Goal: Task Accomplishment & Management: Manage account settings

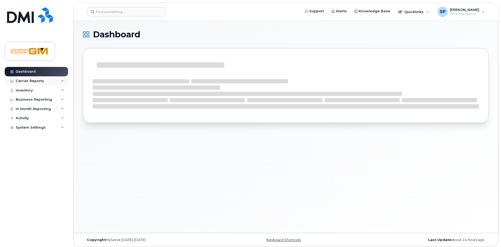
click at [43, 82] on div "Carrier Reports" at bounding box center [36, 80] width 63 height 9
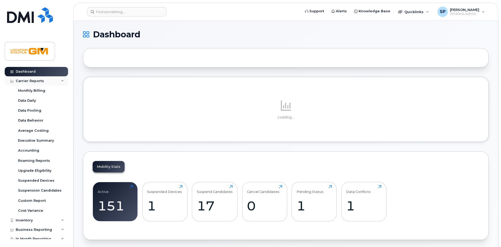
click at [43, 82] on div "Carrier Reports" at bounding box center [36, 80] width 63 height 9
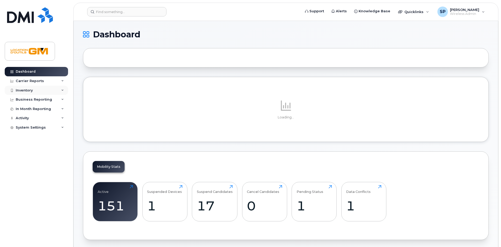
click at [56, 89] on div "Inventory" at bounding box center [36, 90] width 63 height 9
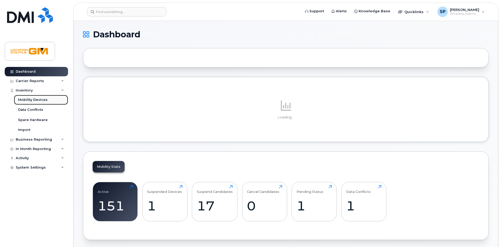
click at [57, 98] on link "Mobility Devices" at bounding box center [41, 100] width 54 height 10
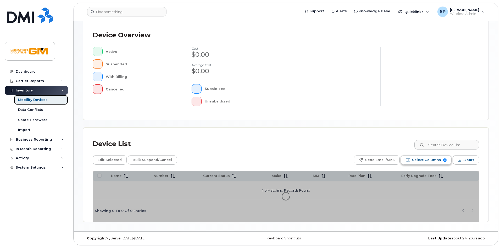
scroll to position [113, 0]
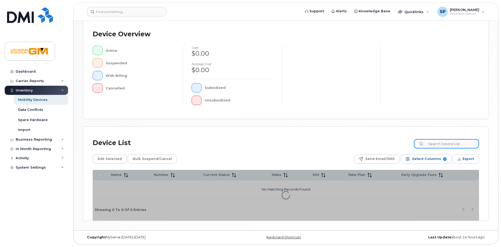
click at [444, 146] on input at bounding box center [446, 143] width 65 height 9
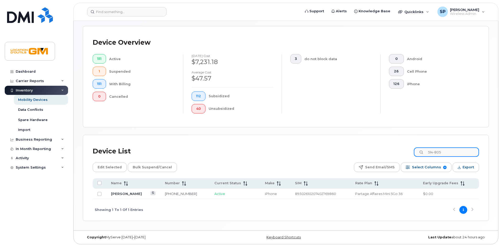
scroll to position [104, 0]
drag, startPoint x: 462, startPoint y: 152, endPoint x: 408, endPoint y: 159, distance: 54.8
click at [408, 159] on div "Device List 514-805 Edit Selected Bulk Suspend/Cancel Send Email/SMS Select Col…" at bounding box center [286, 183] width 387 height 76
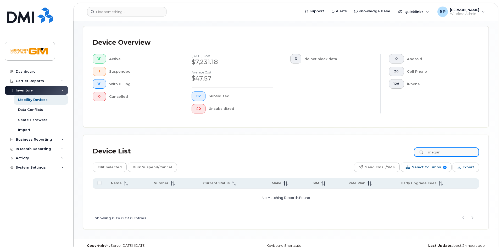
scroll to position [113, 0]
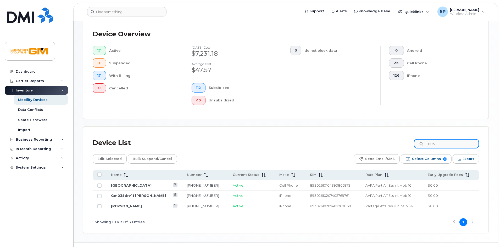
type input "805"
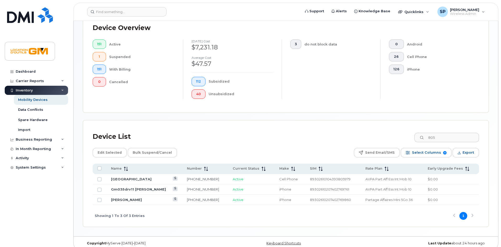
scroll to position [125, 0]
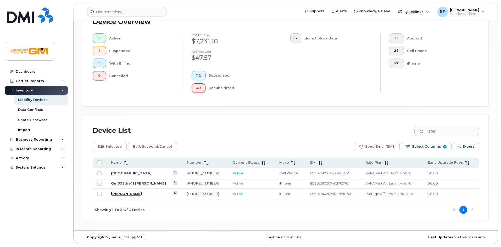
click at [129, 194] on link "Guillaume Dufresne" at bounding box center [126, 194] width 31 height 4
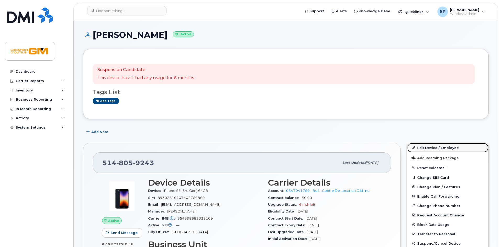
click at [452, 148] on link "Edit Device / Employee" at bounding box center [448, 147] width 81 height 9
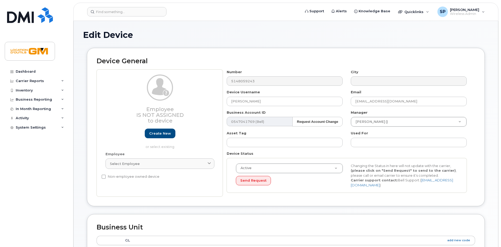
select select "14217268"
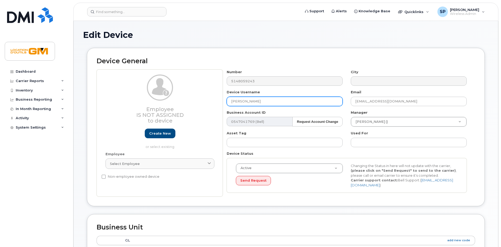
drag, startPoint x: 265, startPoint y: 103, endPoint x: 131, endPoint y: 100, distance: 133.3
click at [136, 100] on div "Employee Is not assigned to device Create new or select existing Employee Selec…" at bounding box center [286, 134] width 379 height 128
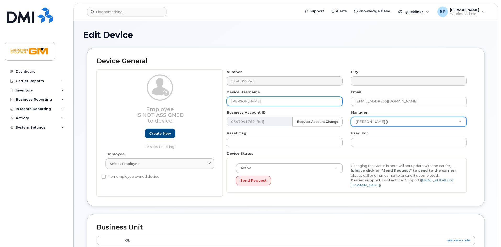
type input "[PERSON_NAME]"
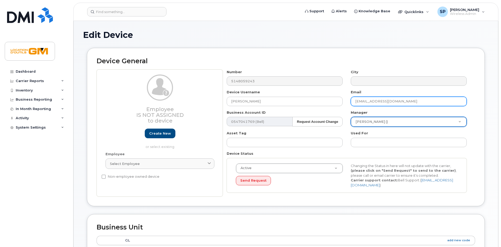
drag, startPoint x: 404, startPoint y: 101, endPoint x: 225, endPoint y: 108, distance: 179.3
click at [229, 108] on div "Number 5148059243 City Device Username Maude Mathieu Email gdufresne@locationgm…" at bounding box center [347, 134] width 248 height 128
type input "[EMAIL_ADDRESS][DOMAIN_NAME]"
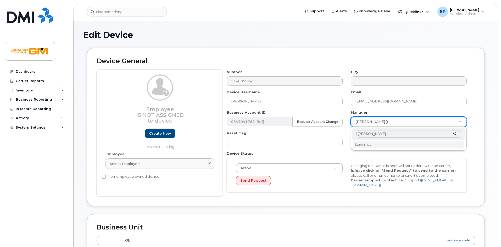
type input "allard"
click at [397, 136] on input "text" at bounding box center [408, 134] width 105 height 8
type input "can"
type input "1916456"
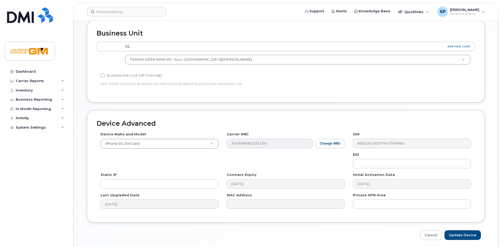
scroll to position [211, 0]
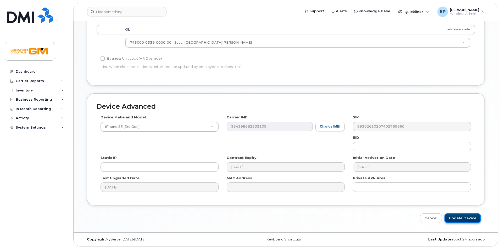
click at [465, 216] on input "Update Device" at bounding box center [463, 219] width 36 height 10
type input "Saving..."
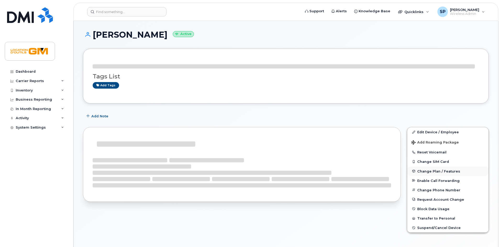
scroll to position [1, 0]
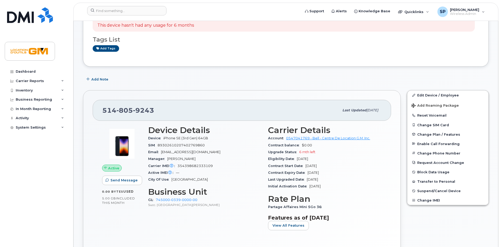
click at [158, 147] on span "SIM" at bounding box center [152, 146] width 9 height 4
click at [123, 141] on img at bounding box center [121, 143] width 31 height 31
click at [124, 147] on img at bounding box center [121, 143] width 31 height 31
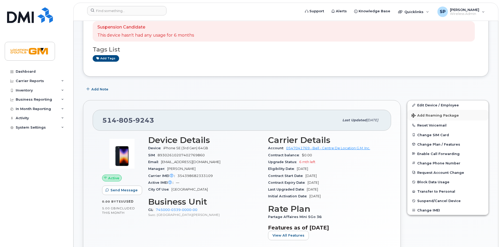
scroll to position [42, 0]
click at [459, 107] on link "Edit Device / Employee" at bounding box center [448, 105] width 81 height 9
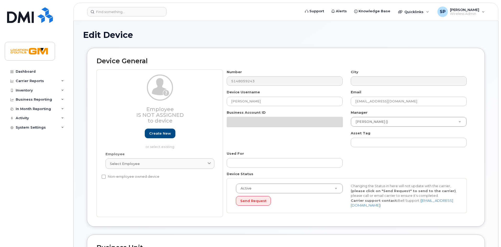
select select "14217268"
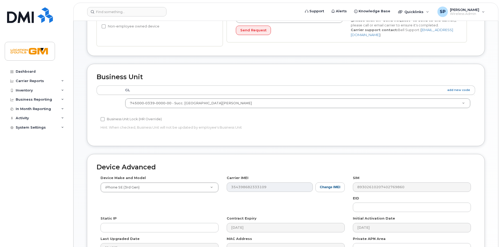
scroll to position [137, 0]
